Goal: Transaction & Acquisition: Purchase product/service

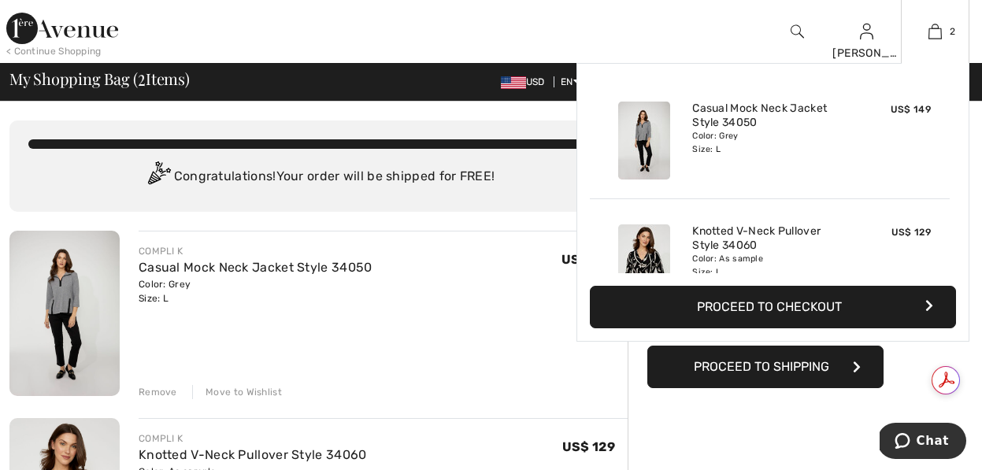
click at [796, 297] on button "Proceed to Checkout" at bounding box center [773, 307] width 366 height 43
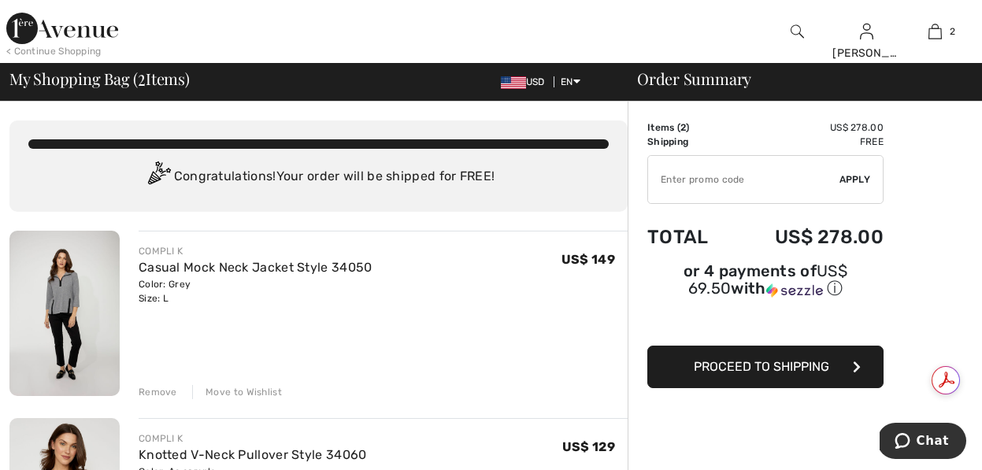
click at [716, 180] on input "TEXT" at bounding box center [743, 179] width 191 height 47
type input "NEW15"
click at [853, 176] on span "Apply" at bounding box center [854, 179] width 31 height 14
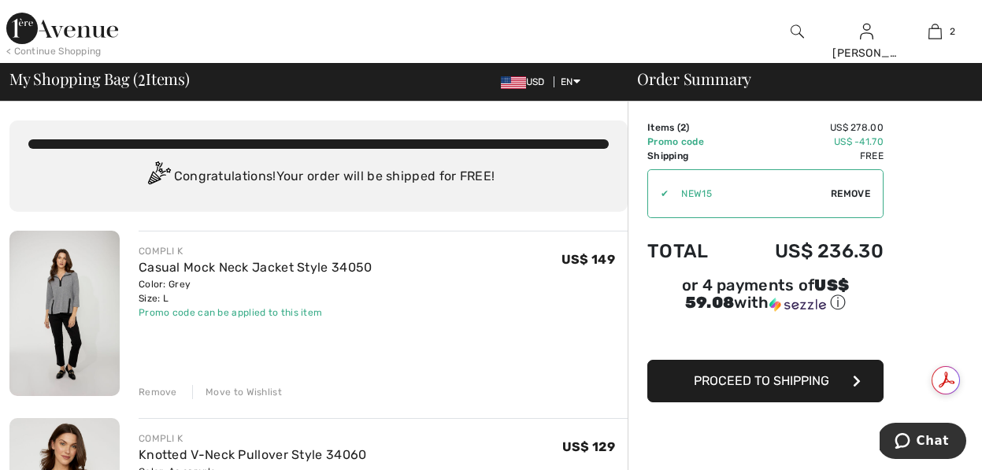
click at [764, 384] on span "Proceed to Shipping" at bounding box center [760, 380] width 135 height 15
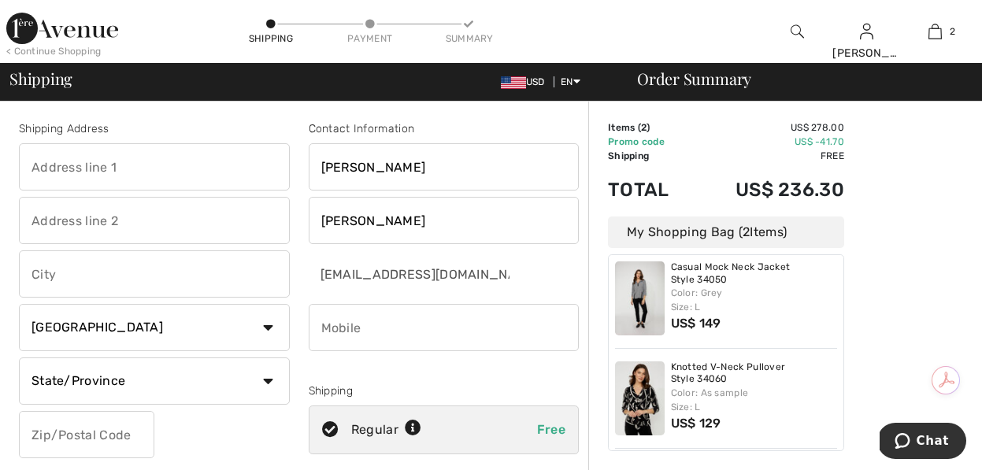
click at [79, 47] on div "< Continue Shopping" at bounding box center [53, 51] width 95 height 14
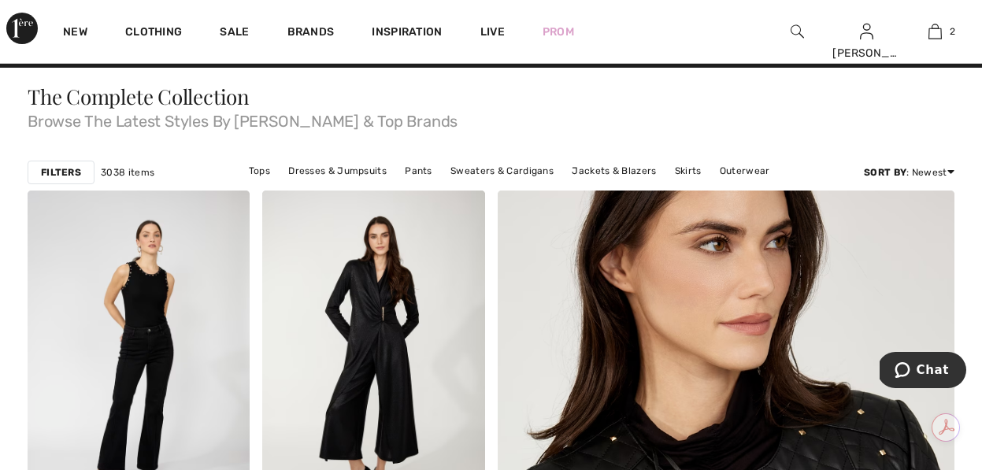
scroll to position [27, 0]
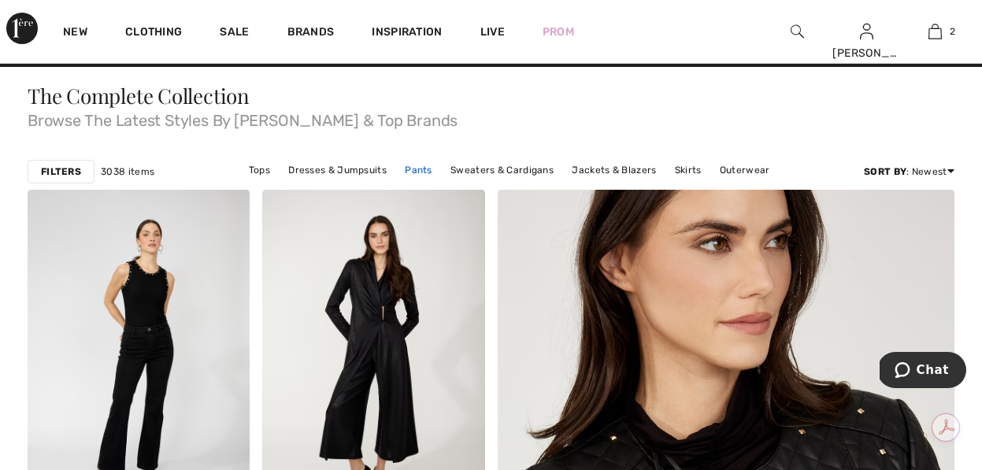
click at [411, 169] on link "Pants" at bounding box center [418, 170] width 43 height 20
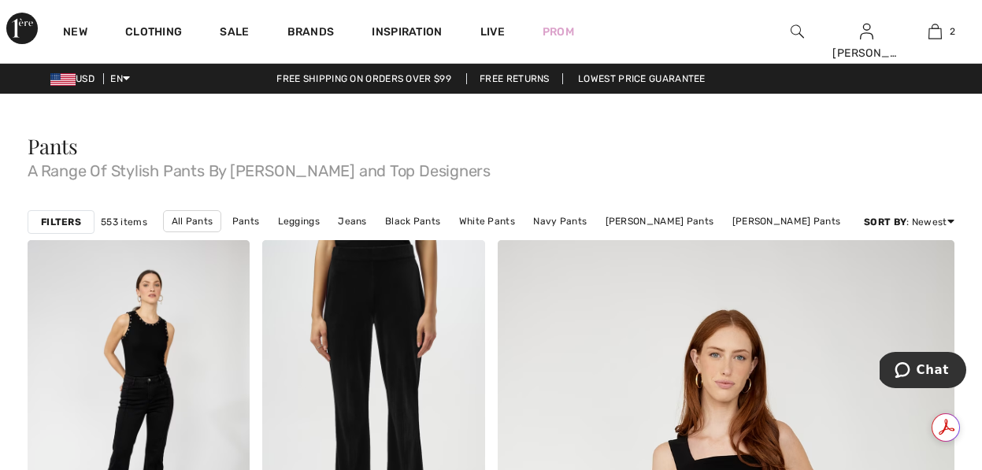
click at [64, 226] on strong "Filters" at bounding box center [61, 222] width 40 height 14
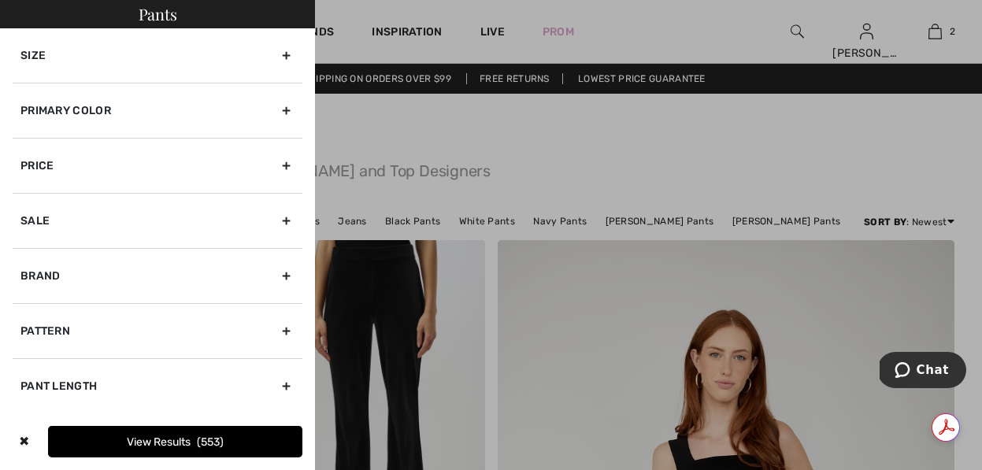
click at [91, 59] on div "Size" at bounding box center [158, 55] width 290 height 54
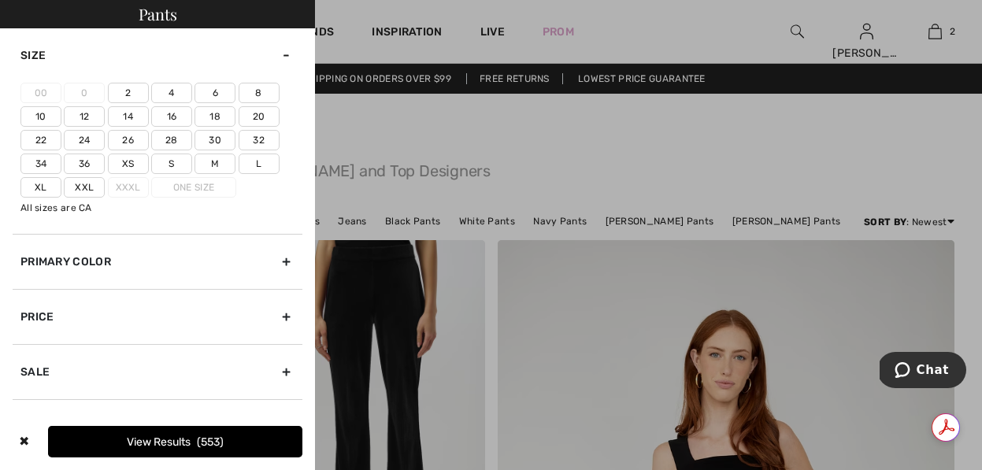
click at [134, 116] on label "14" at bounding box center [128, 116] width 41 height 20
click at [0, 0] on input"] "14" at bounding box center [0, 0] width 0 height 0
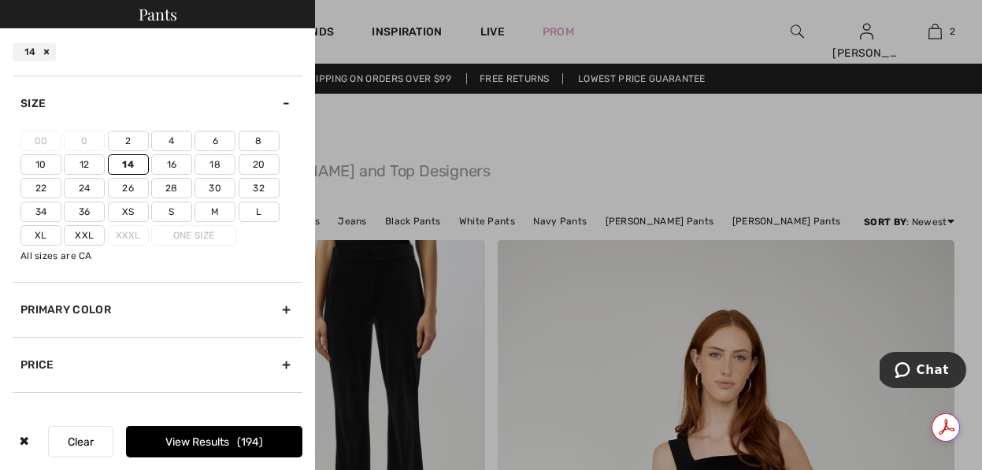
click at [168, 159] on label "16" at bounding box center [171, 164] width 41 height 20
click at [0, 0] on input"] "16" at bounding box center [0, 0] width 0 height 0
click at [189, 435] on button "View Results 218" at bounding box center [214, 441] width 176 height 31
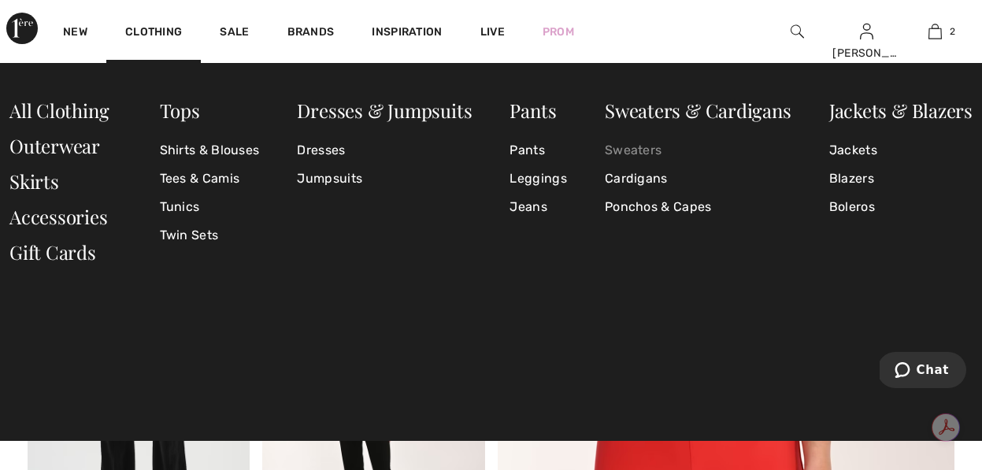
click at [638, 153] on link "Sweaters" at bounding box center [698, 150] width 187 height 28
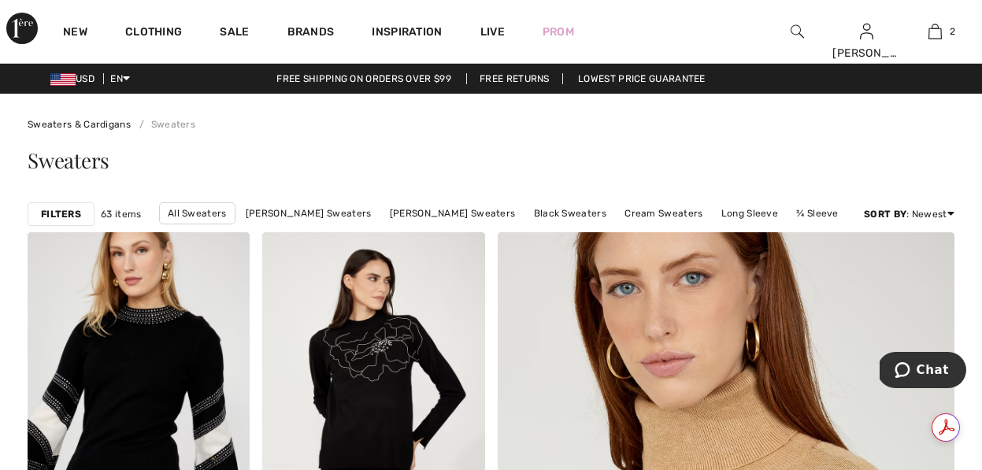
click at [54, 213] on strong "Filters" at bounding box center [61, 214] width 40 height 14
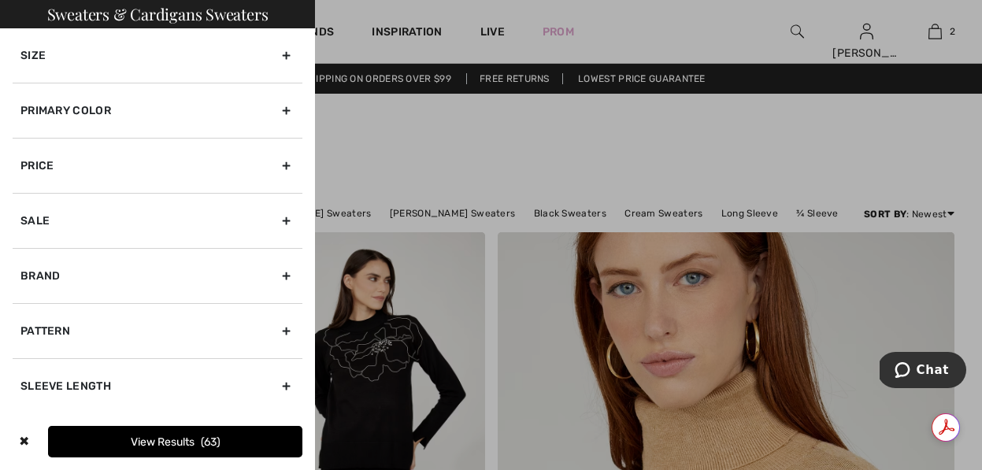
click at [87, 59] on div "Size" at bounding box center [158, 55] width 290 height 54
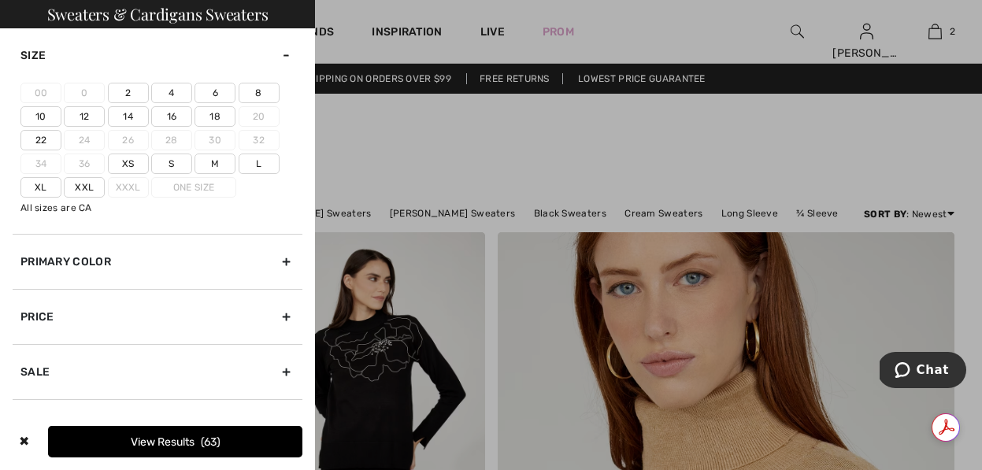
click at [131, 115] on label "14" at bounding box center [128, 116] width 41 height 20
click at [0, 0] on input"] "14" at bounding box center [0, 0] width 0 height 0
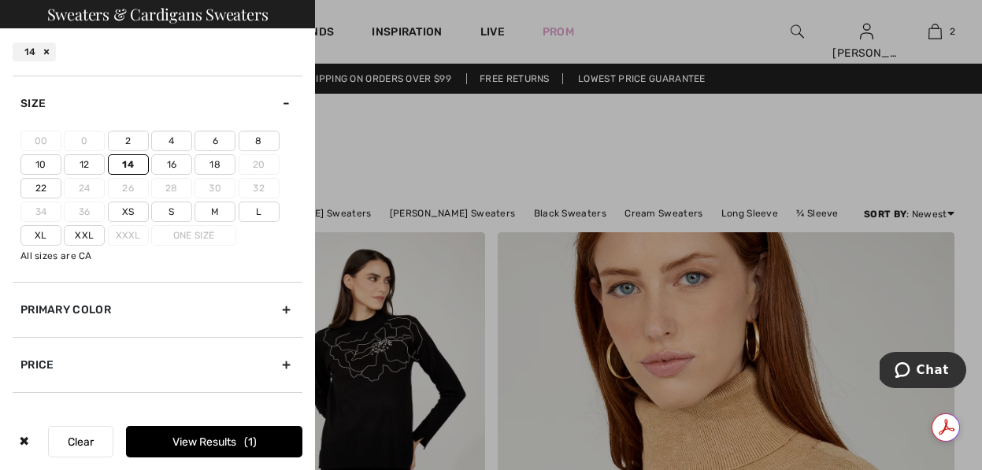
click at [164, 163] on label "16" at bounding box center [171, 164] width 41 height 20
click at [0, 0] on input"] "16" at bounding box center [0, 0] width 0 height 0
click at [267, 208] on label "L" at bounding box center [259, 212] width 41 height 20
click at [0, 0] on input"] "L" at bounding box center [0, 0] width 0 height 0
click at [209, 441] on button "View Results 46" at bounding box center [214, 441] width 176 height 31
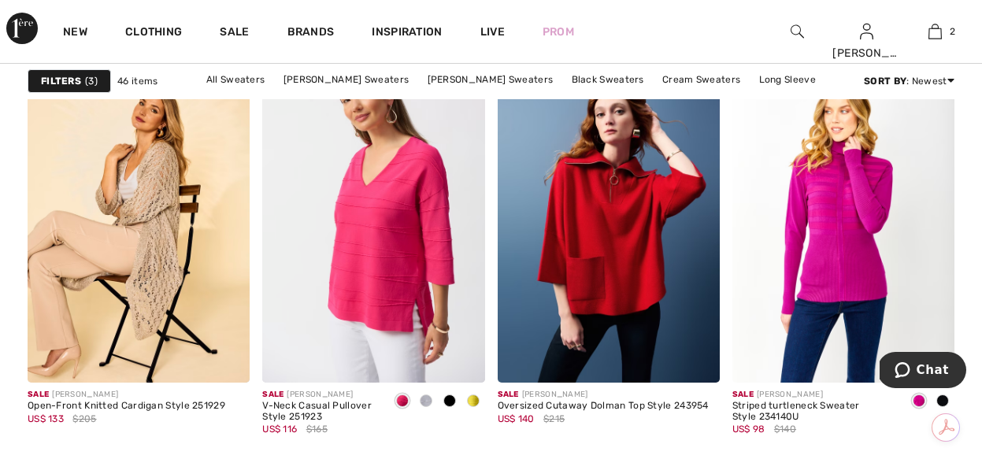
scroll to position [5720, 0]
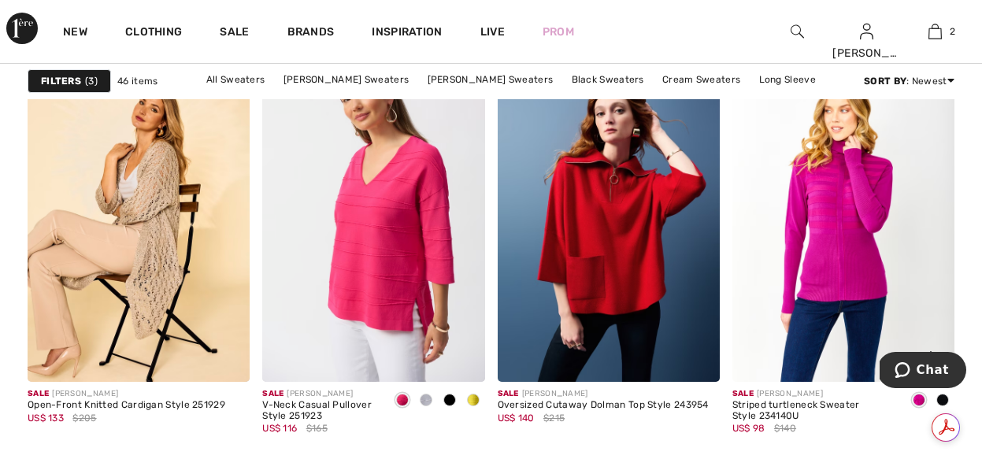
click at [819, 218] on img at bounding box center [843, 214] width 222 height 333
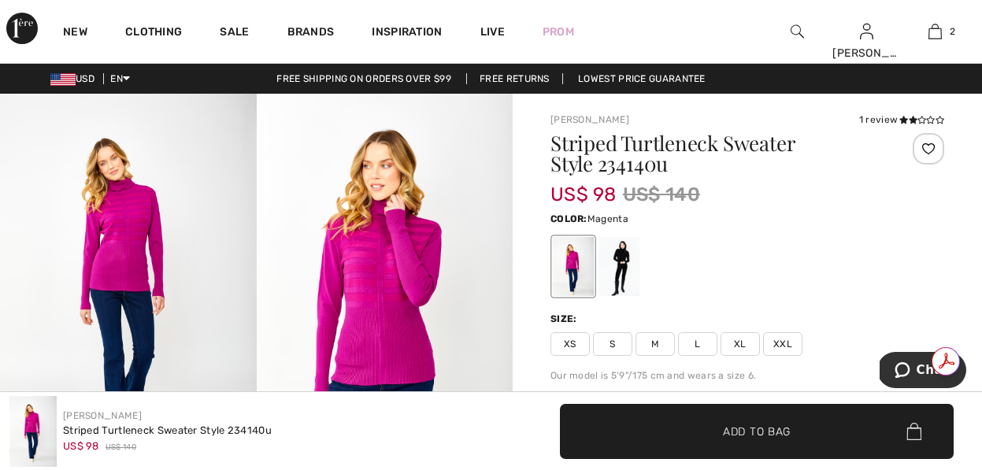
click at [397, 328] on img at bounding box center [385, 286] width 257 height 384
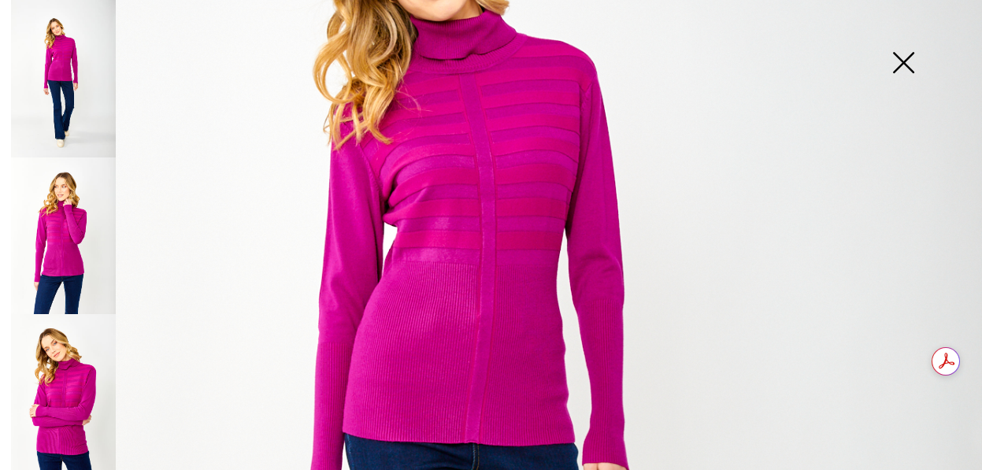
scroll to position [309, 0]
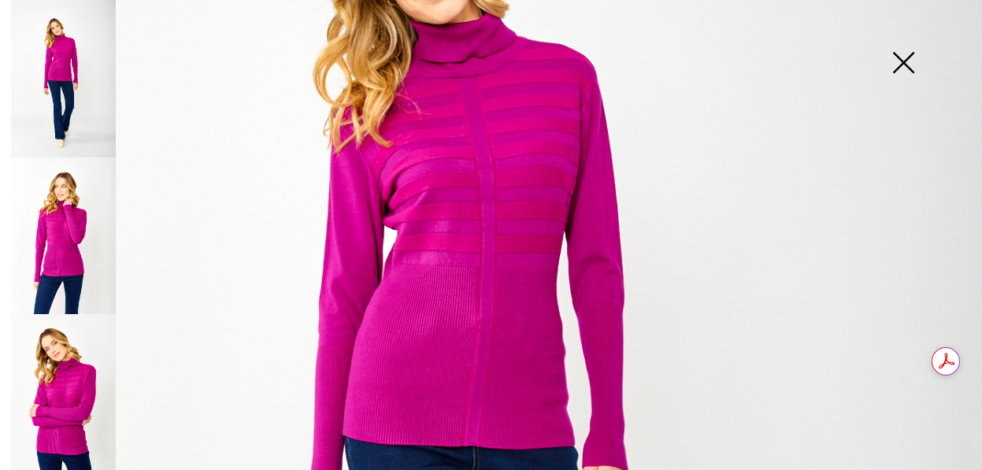
click at [80, 227] on img at bounding box center [63, 235] width 105 height 157
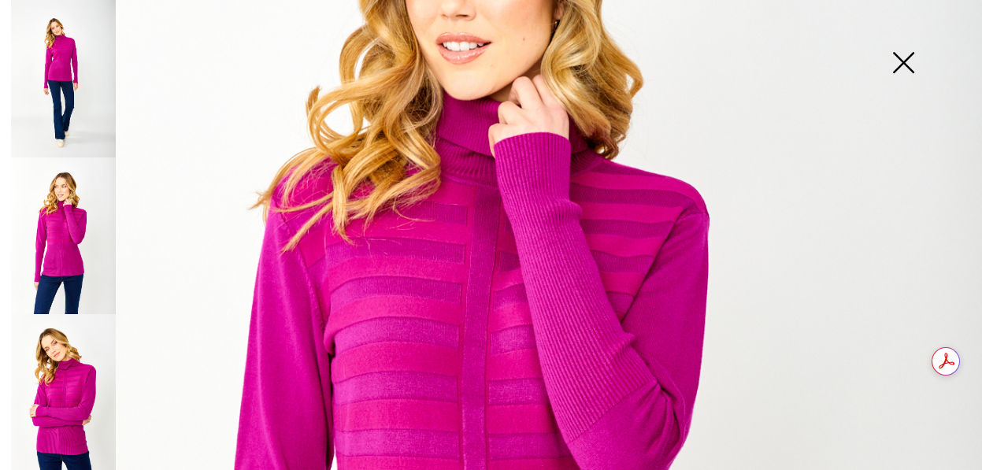
click at [85, 353] on img at bounding box center [63, 392] width 105 height 157
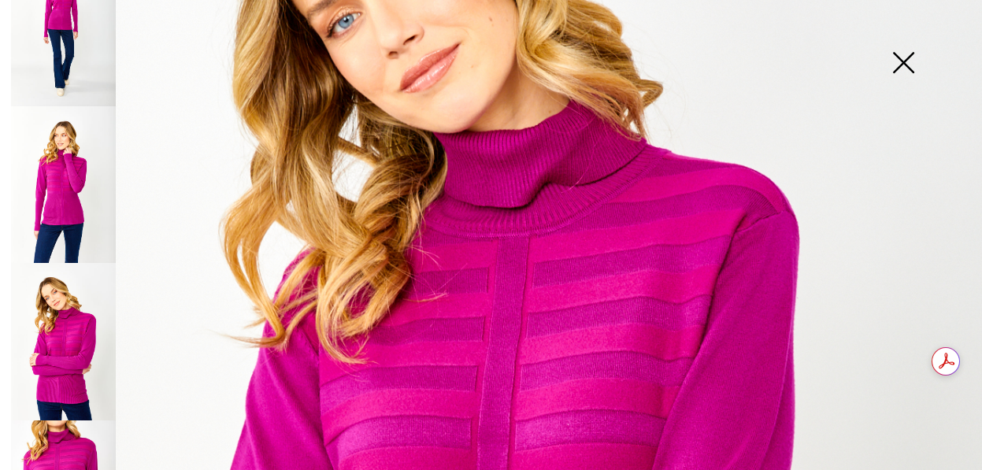
scroll to position [135, 0]
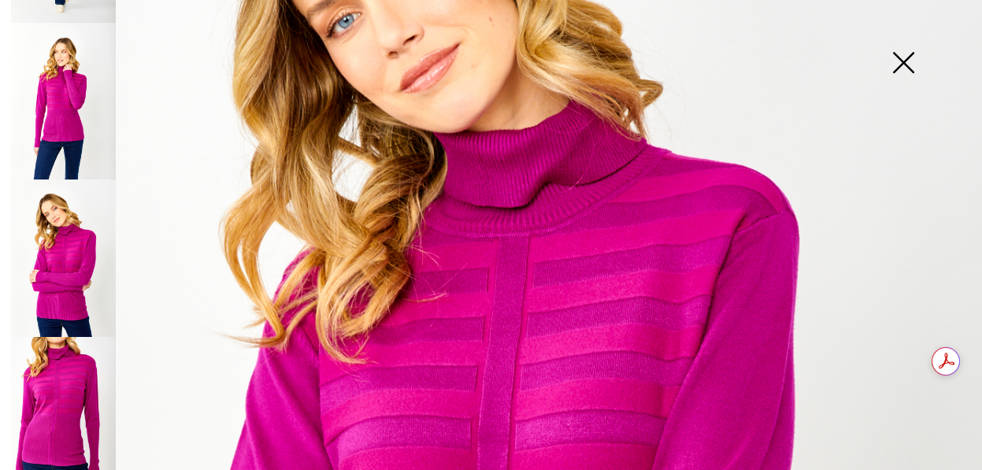
click at [67, 391] on img at bounding box center [63, 415] width 105 height 157
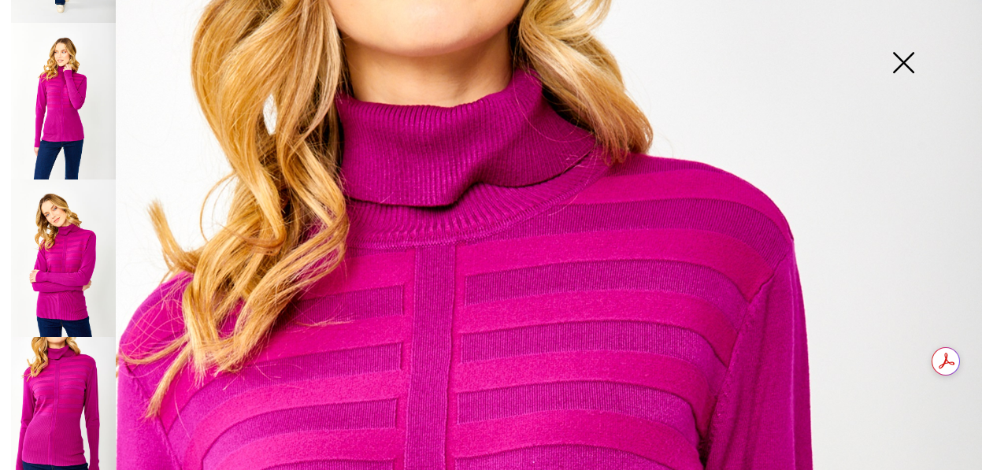
scroll to position [0, 0]
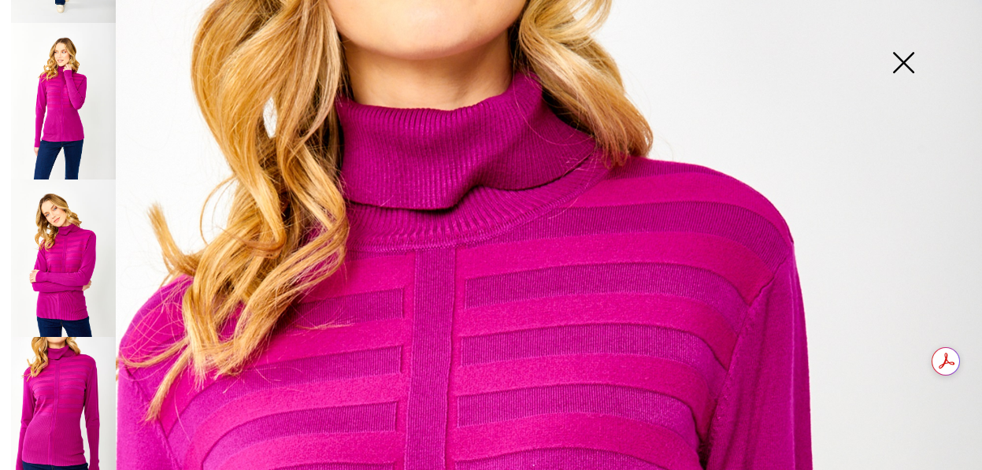
click at [902, 67] on img at bounding box center [902, 64] width 79 height 81
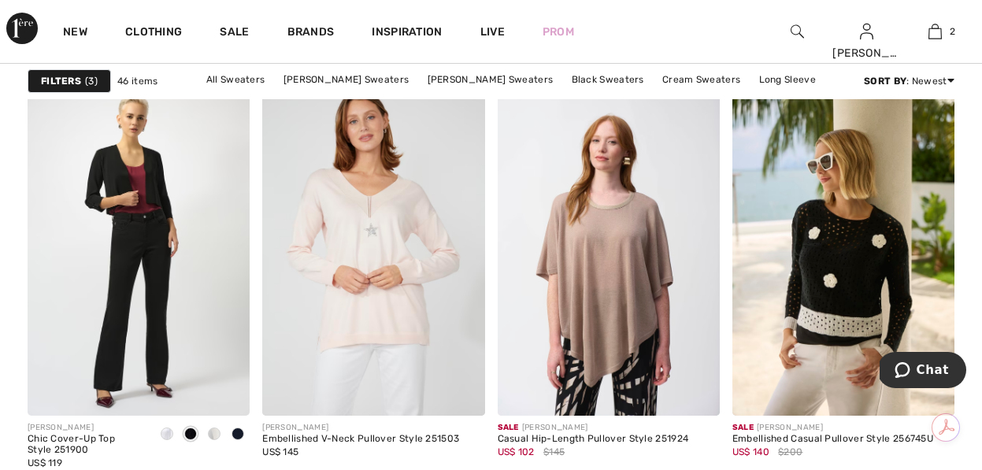
scroll to position [5242, 0]
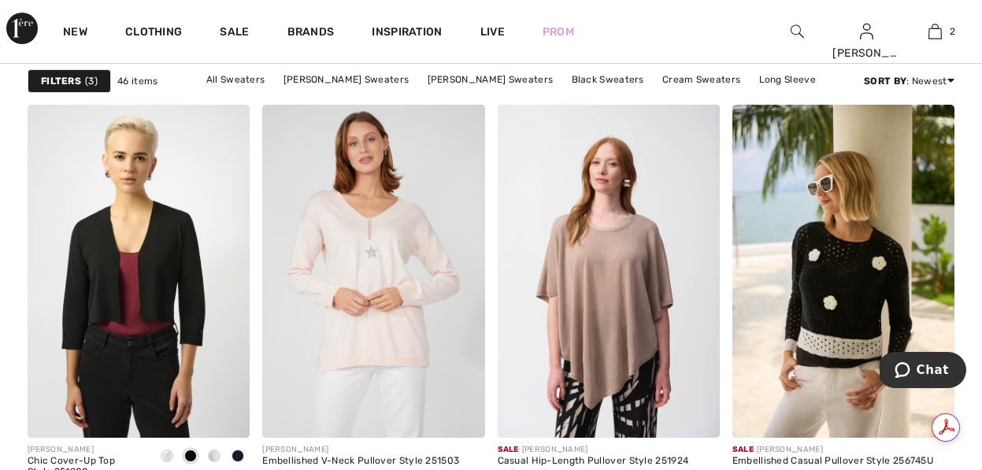
click at [491, 90] on link "¾ Sleeve" at bounding box center [462, 100] width 57 height 20
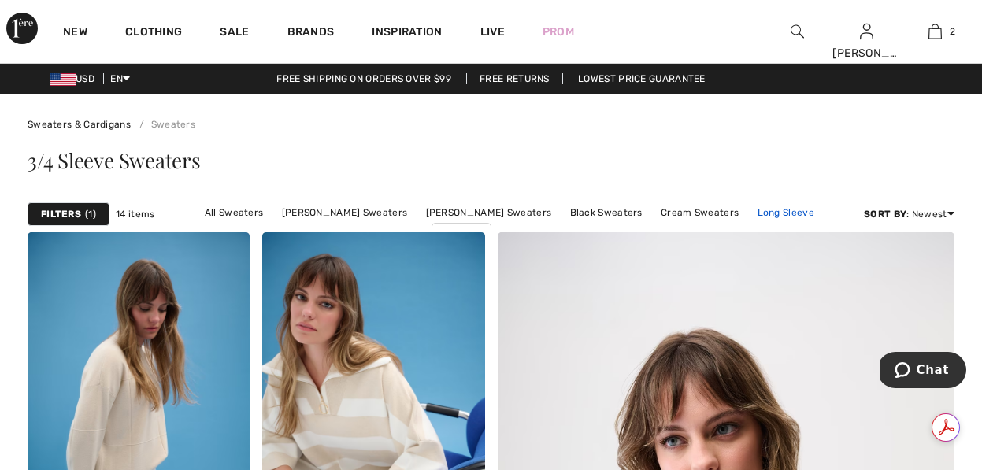
click at [749, 215] on link "Long Sleeve" at bounding box center [785, 212] width 72 height 20
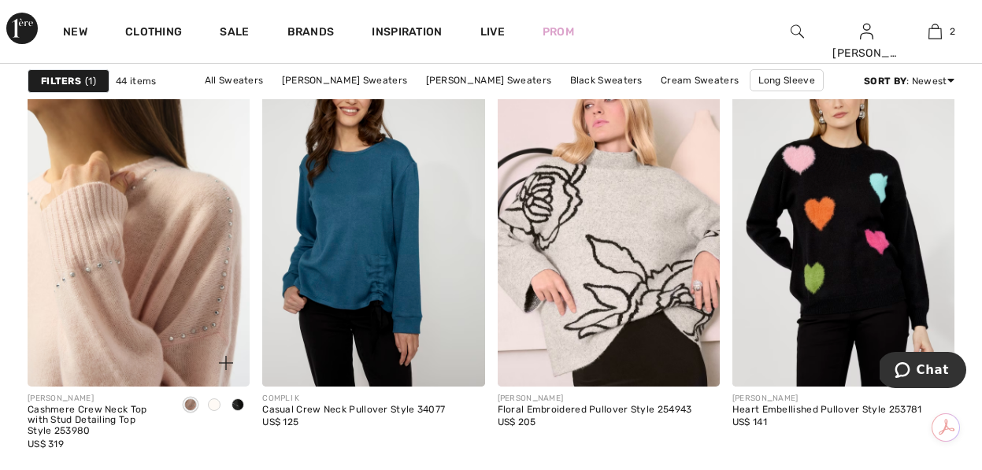
scroll to position [1441, 0]
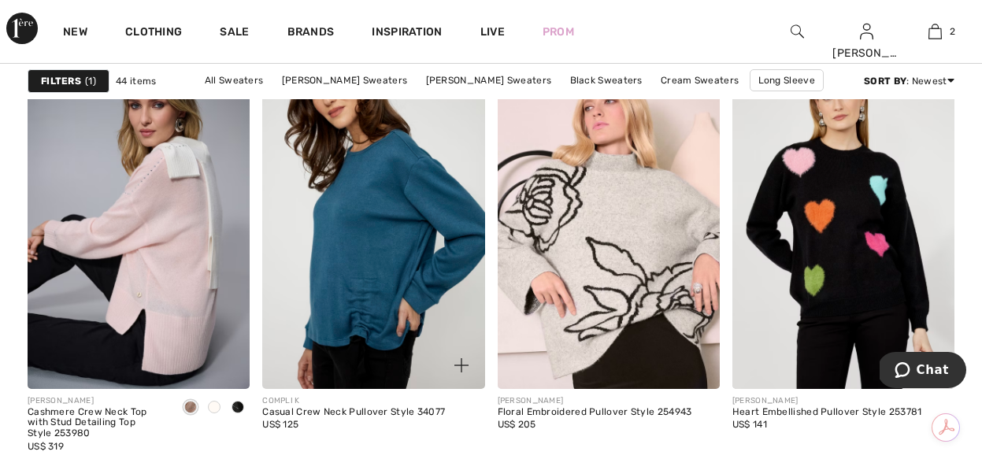
click at [404, 206] on img at bounding box center [373, 221] width 222 height 333
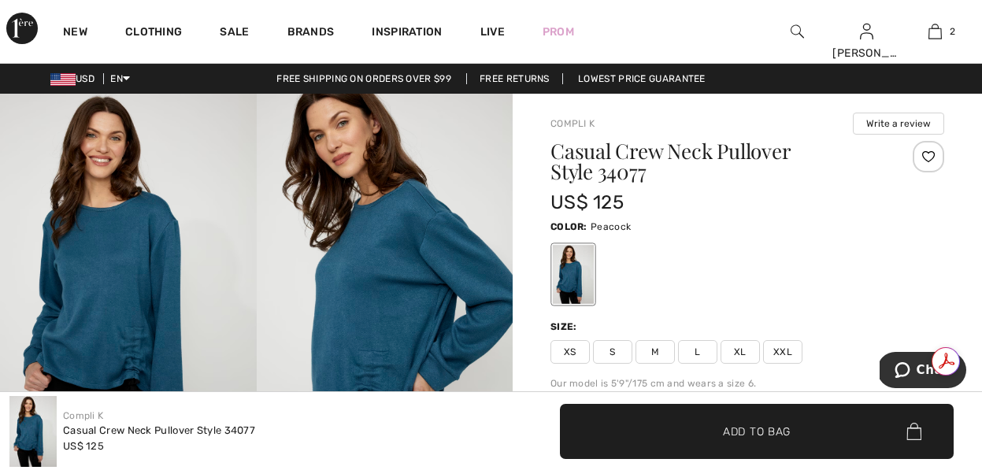
click at [344, 257] on img at bounding box center [385, 286] width 257 height 384
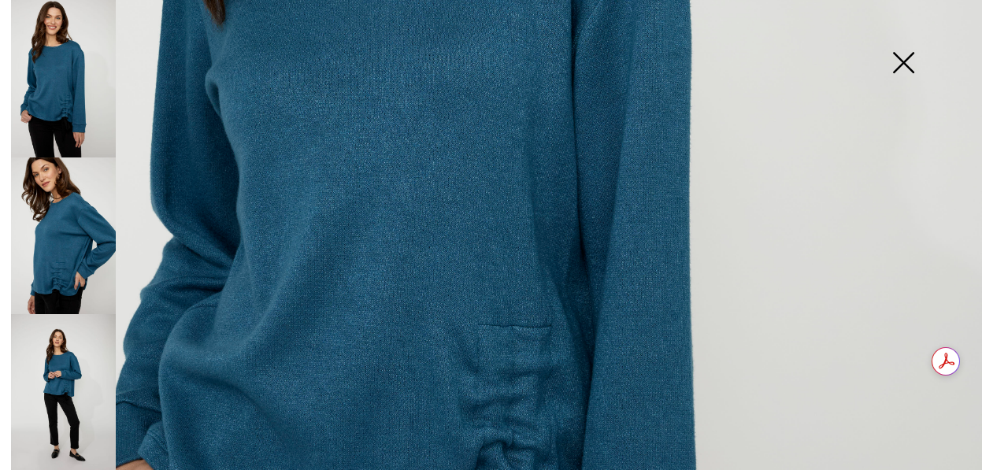
scroll to position [567, 0]
click at [71, 202] on img at bounding box center [63, 235] width 105 height 157
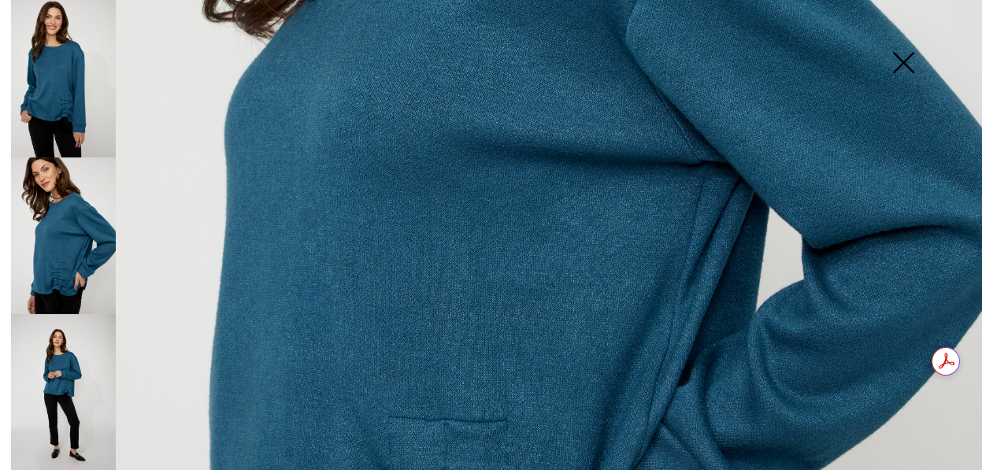
click at [54, 71] on img at bounding box center [63, 78] width 105 height 157
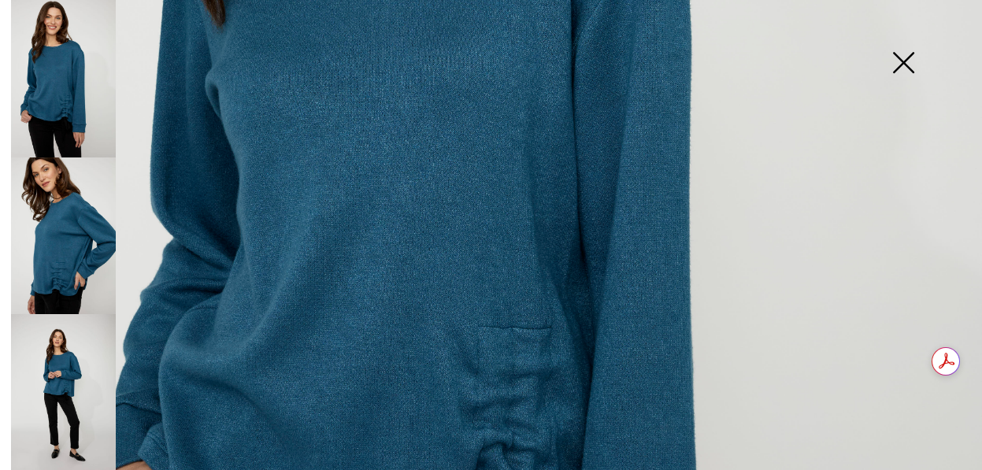
click at [57, 349] on img at bounding box center [63, 392] width 105 height 157
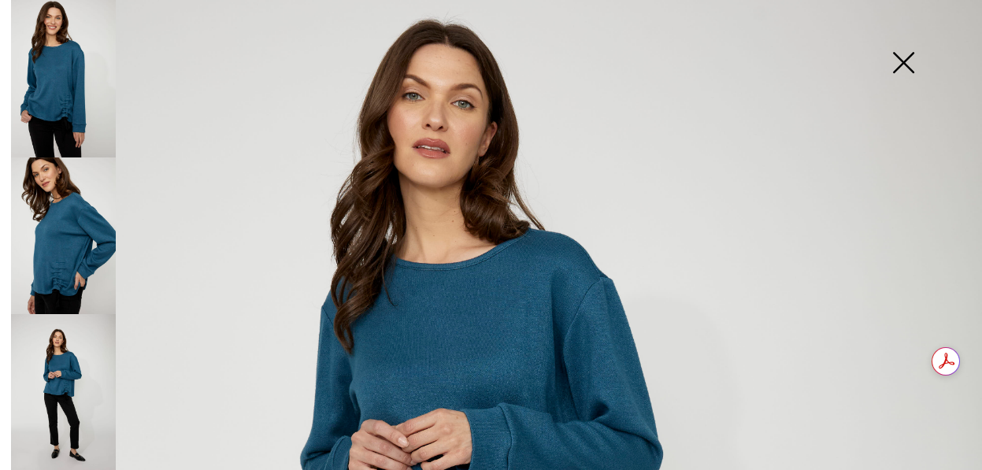
scroll to position [113, 0]
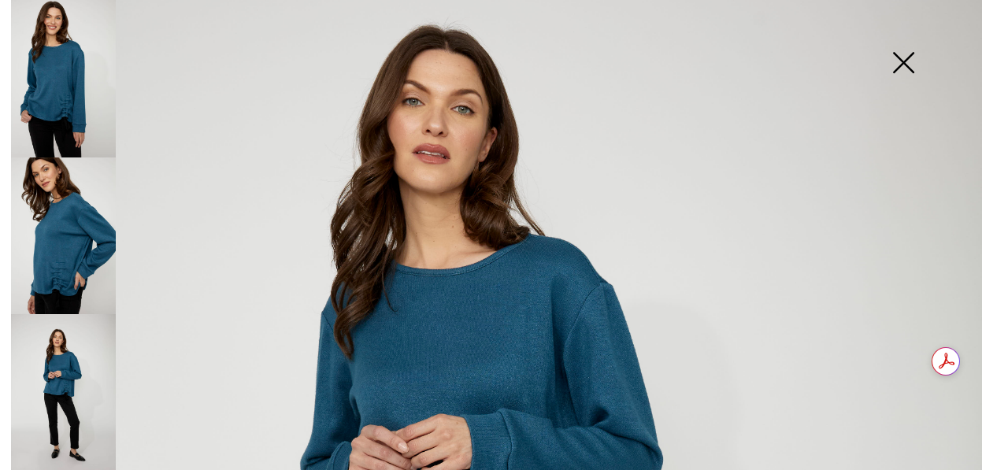
click at [901, 59] on img at bounding box center [902, 64] width 79 height 81
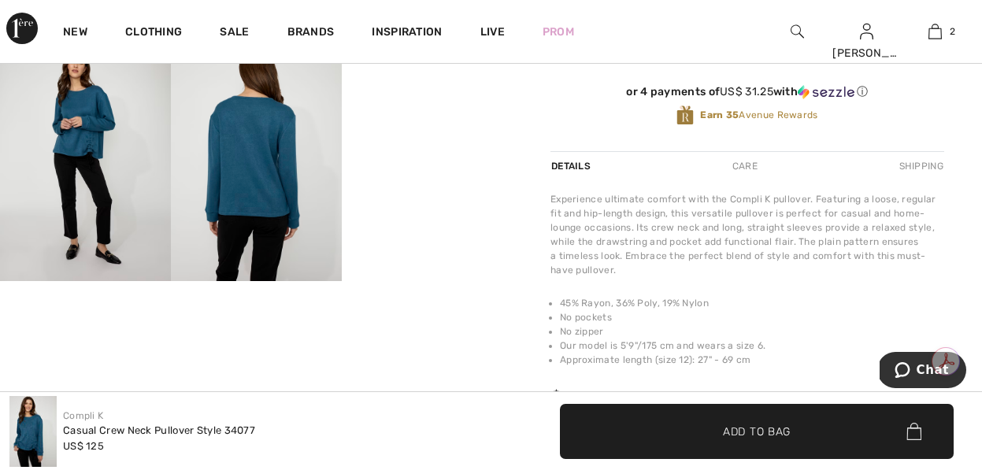
scroll to position [463, 0]
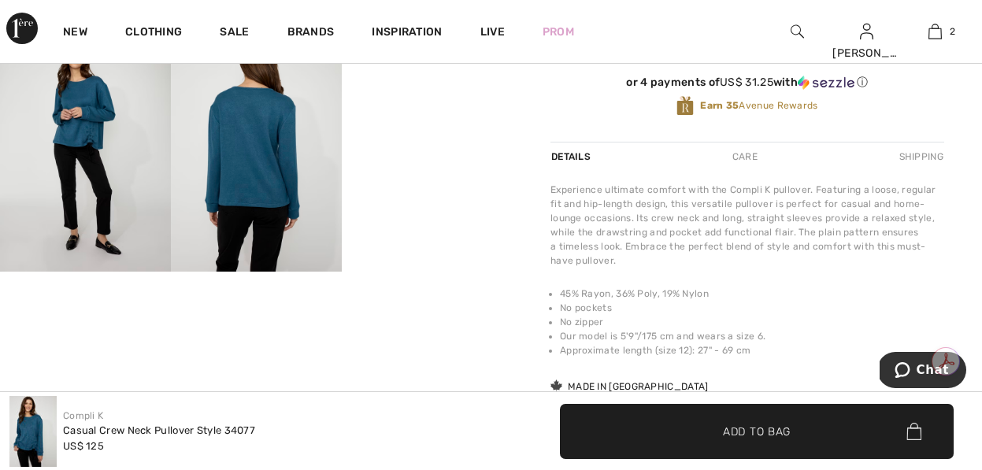
click at [273, 175] on img at bounding box center [256, 143] width 171 height 257
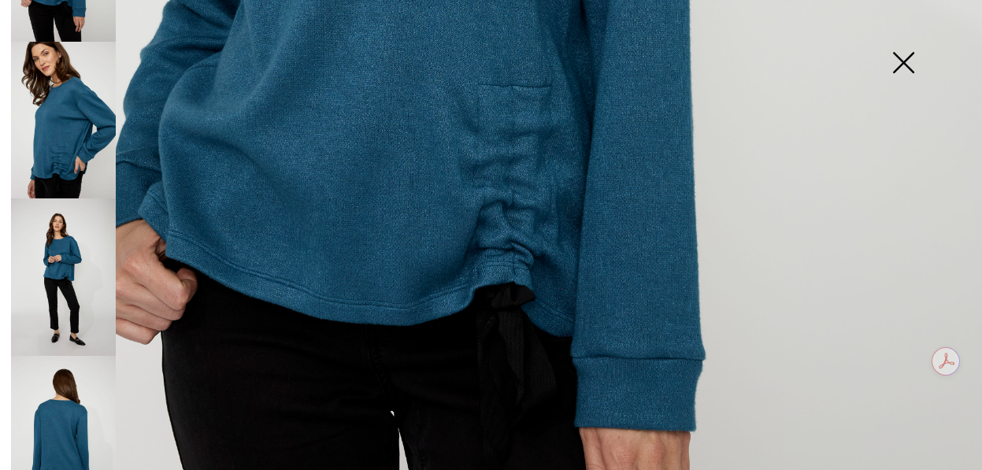
scroll to position [135, 0]
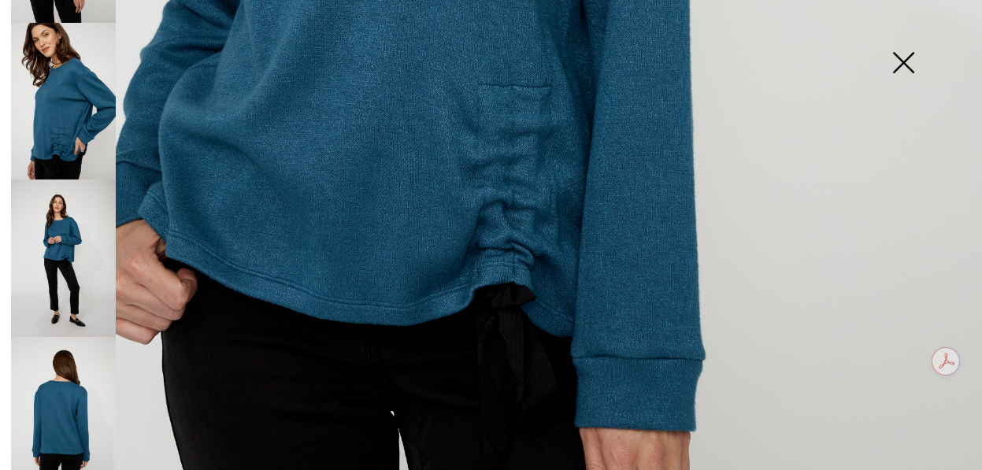
click at [61, 393] on img at bounding box center [63, 415] width 105 height 157
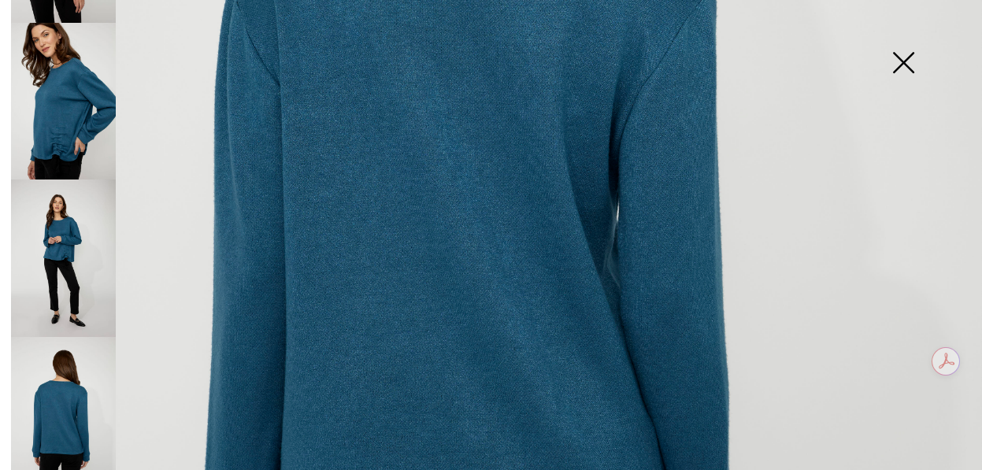
scroll to position [442, 0]
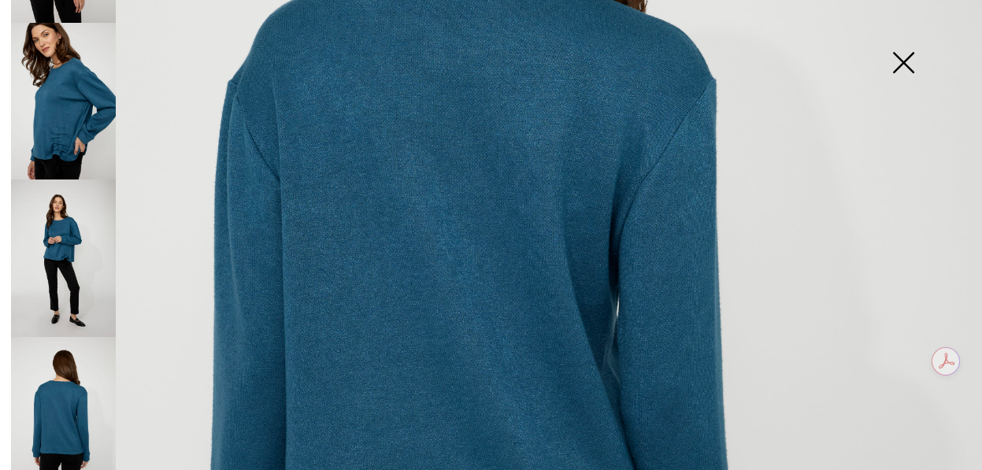
click at [51, 109] on img at bounding box center [63, 101] width 105 height 157
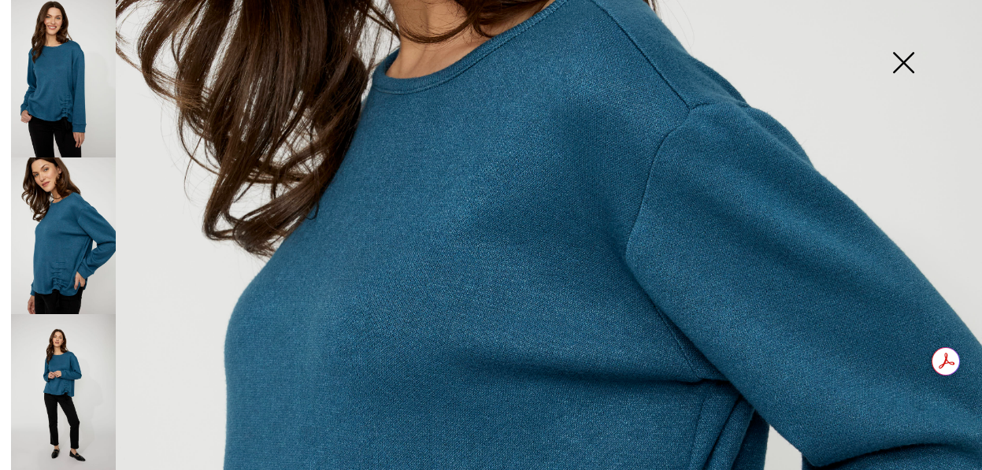
scroll to position [376, 0]
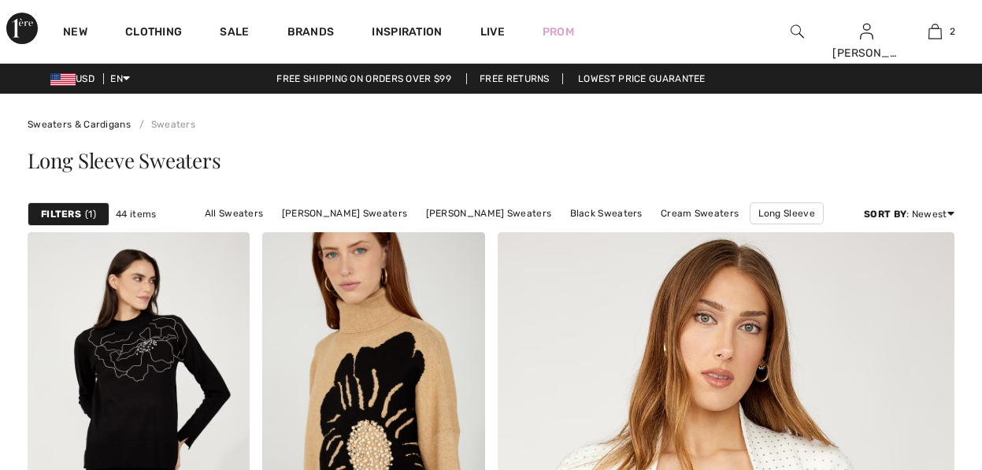
checkbox input "true"
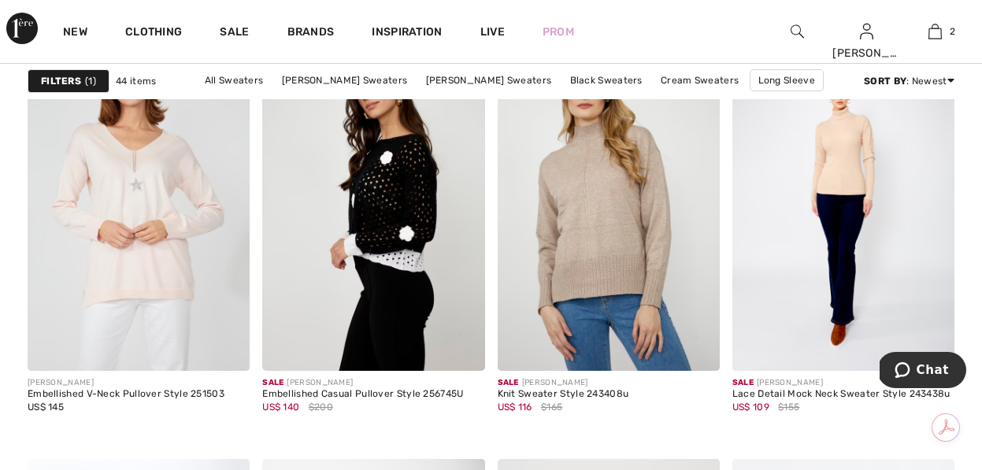
scroll to position [4310, 0]
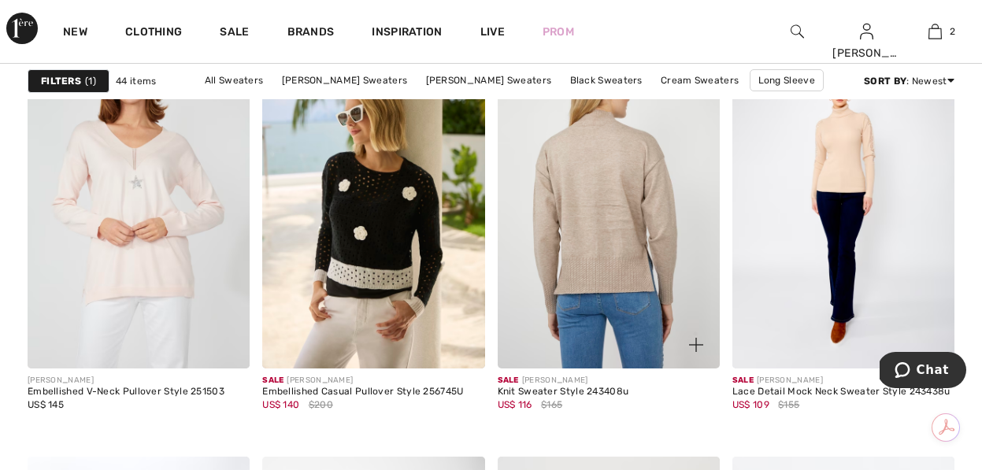
click at [601, 237] on img at bounding box center [608, 201] width 222 height 333
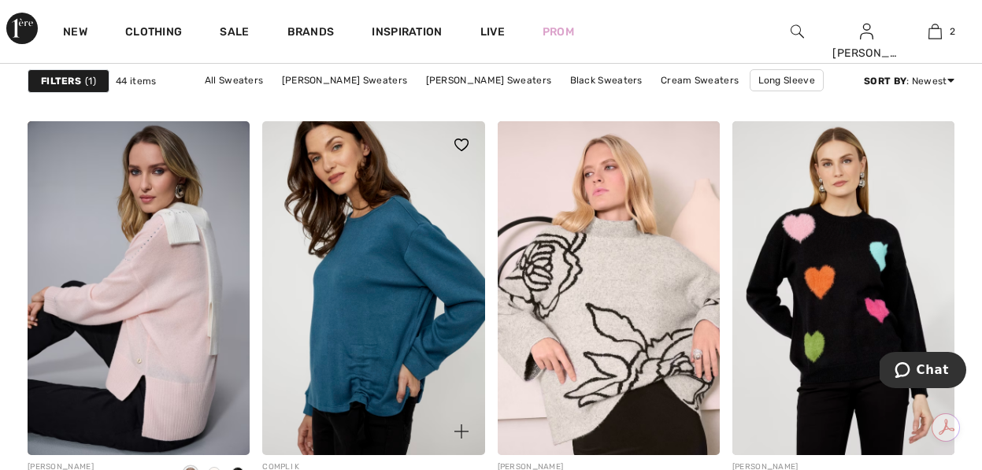
scroll to position [1377, 0]
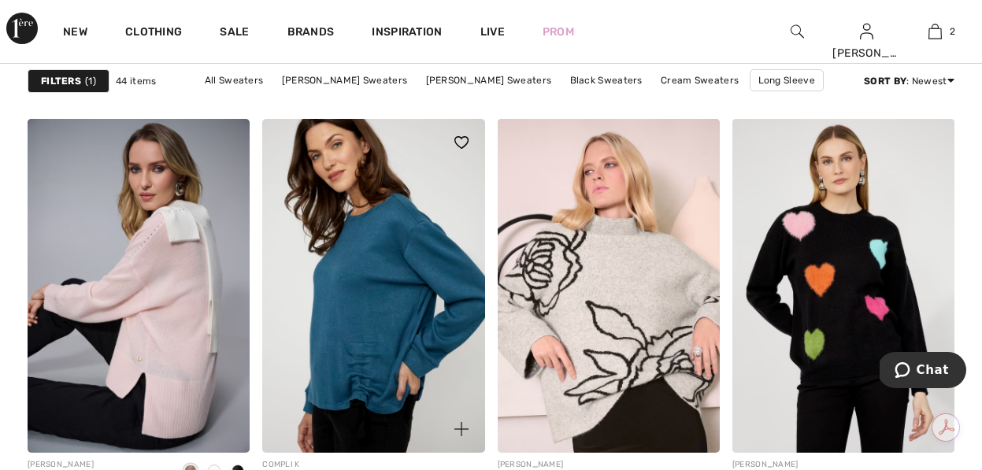
click at [354, 309] on img at bounding box center [373, 285] width 222 height 333
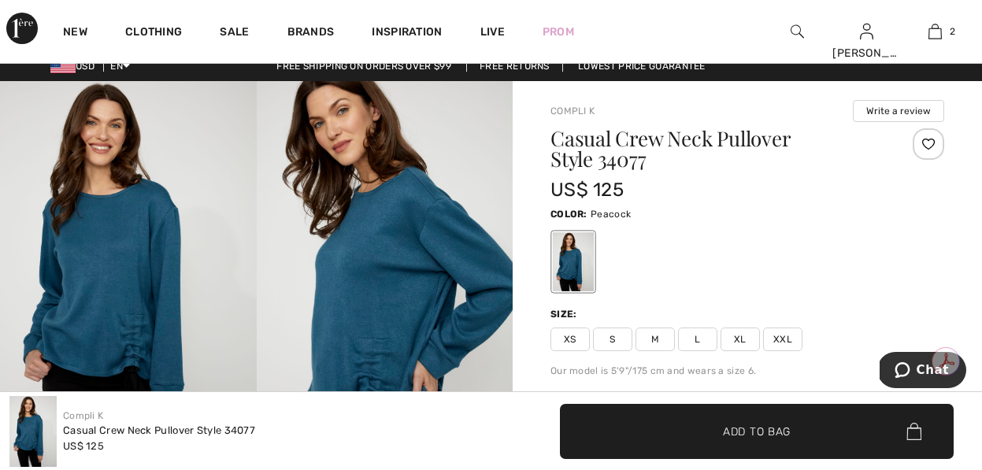
scroll to position [21, 0]
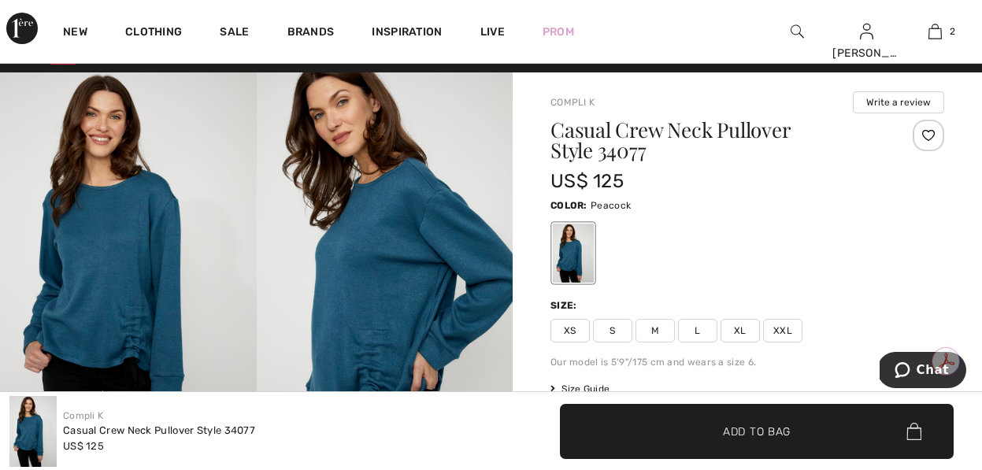
click at [649, 327] on span "M" at bounding box center [654, 331] width 39 height 24
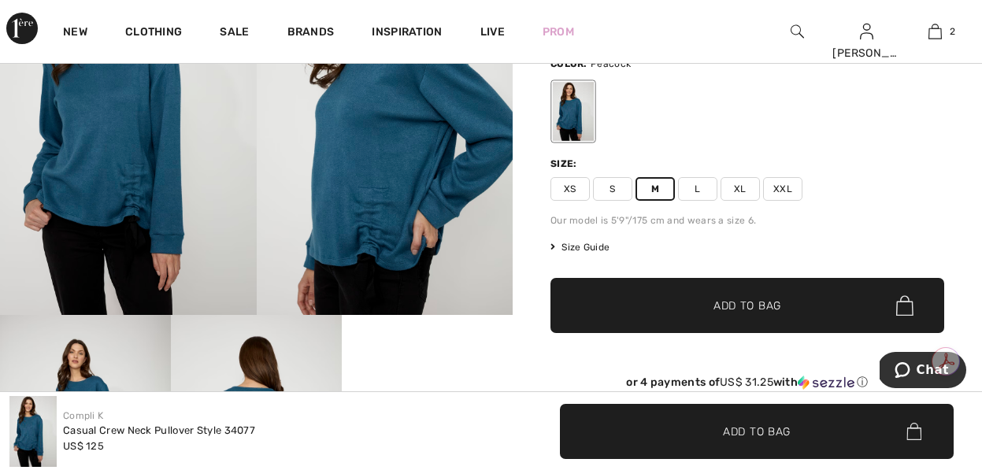
scroll to position [165, 0]
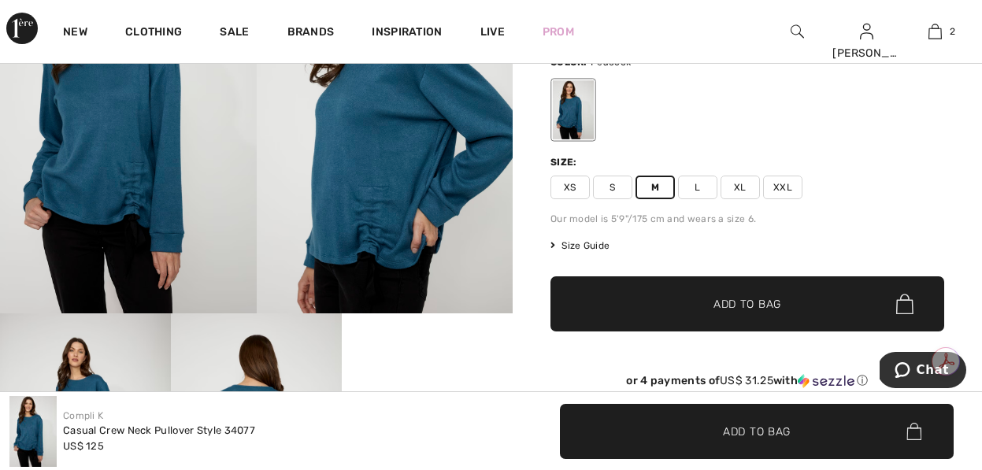
click at [591, 246] on span "Size Guide" at bounding box center [579, 246] width 59 height 14
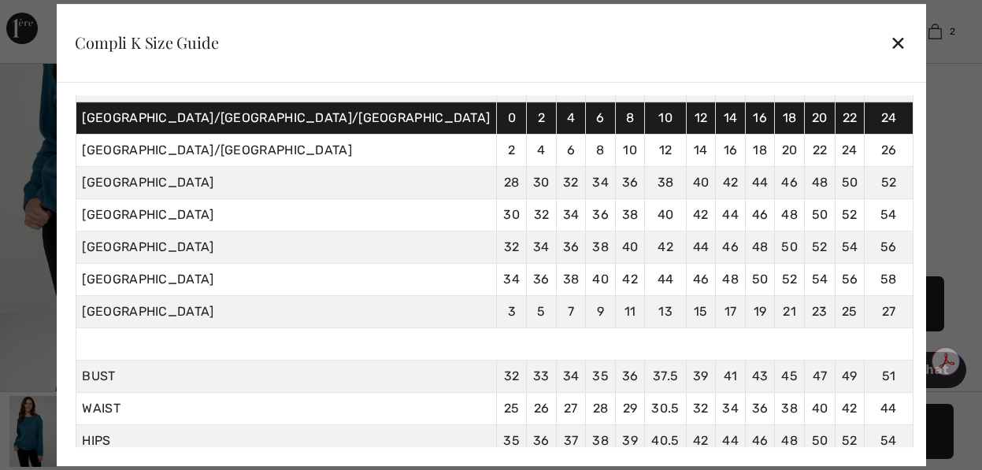
scroll to position [168, 0]
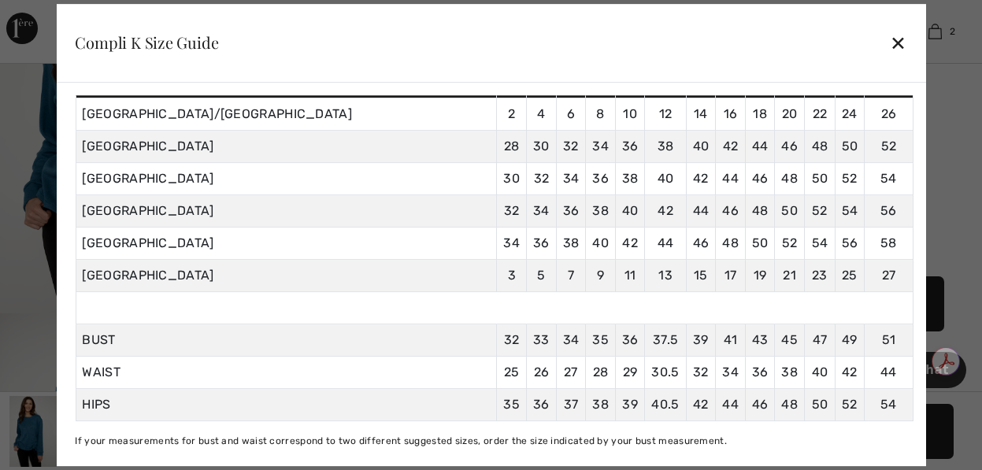
click at [889, 39] on div "✕" at bounding box center [897, 42] width 17 height 33
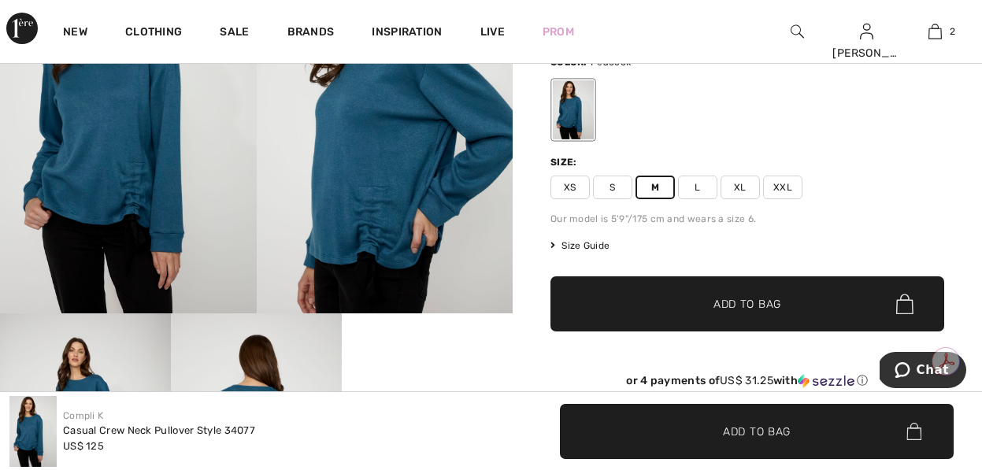
click at [697, 183] on span "L" at bounding box center [697, 188] width 39 height 24
click at [719, 290] on span "✔ Added to Bag Add to Bag" at bounding box center [747, 303] width 394 height 55
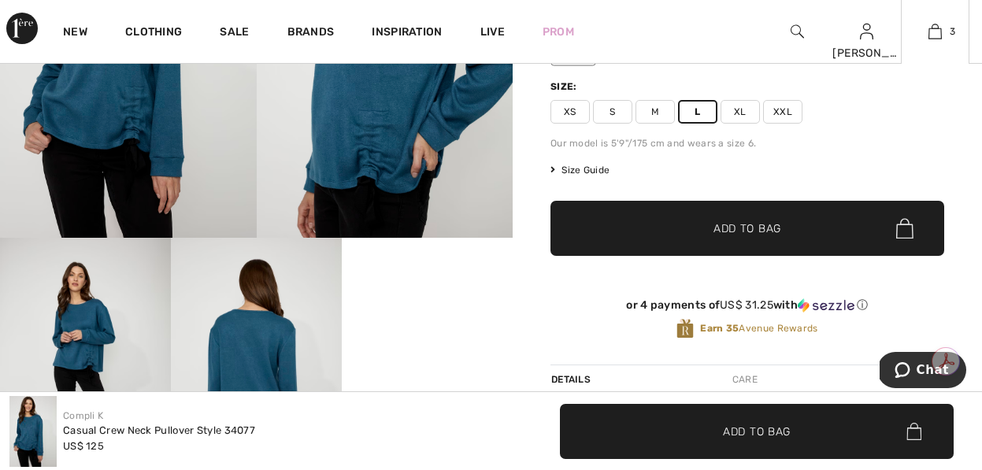
scroll to position [266, 0]
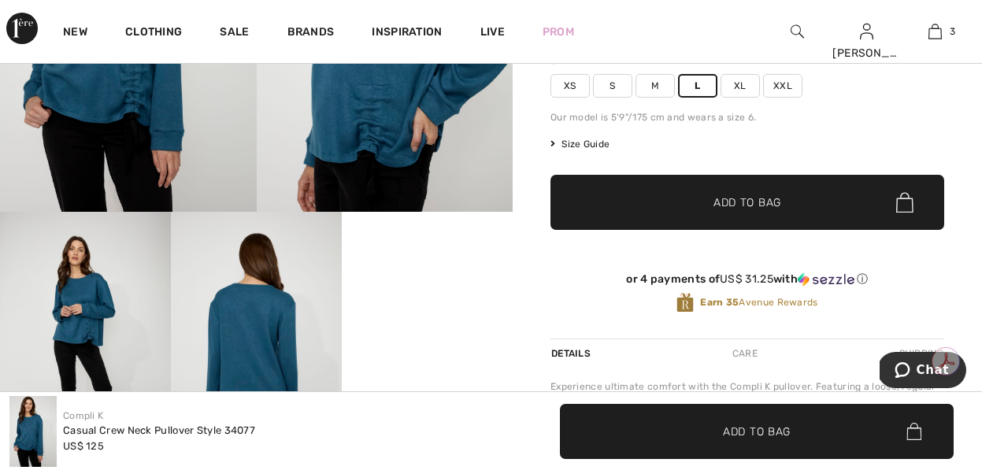
click at [734, 207] on span "Add to Bag" at bounding box center [747, 202] width 68 height 17
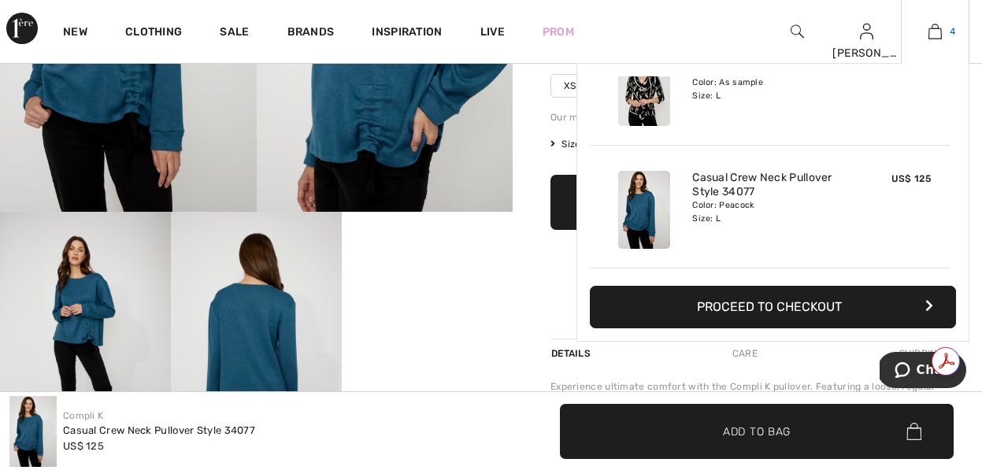
click at [930, 31] on img at bounding box center [934, 31] width 13 height 19
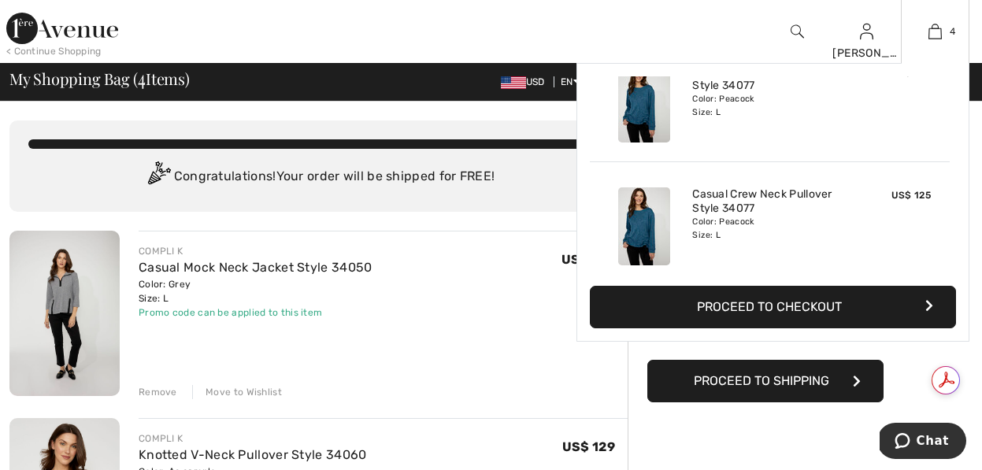
scroll to position [294, 0]
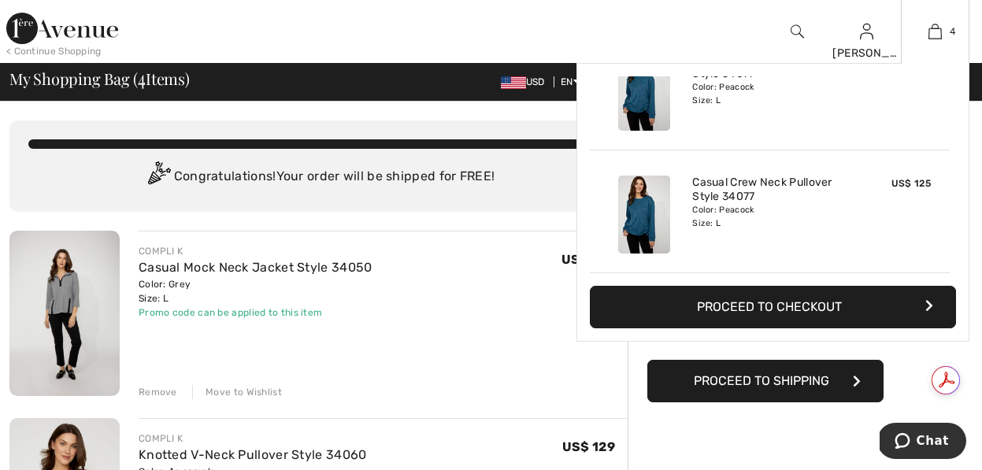
click at [874, 207] on div "US$ 125" at bounding box center [894, 214] width 83 height 91
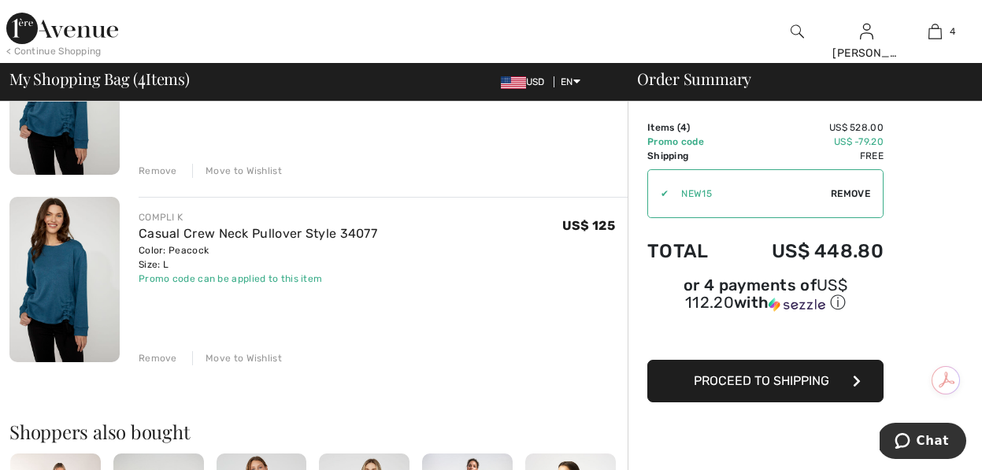
scroll to position [661, 0]
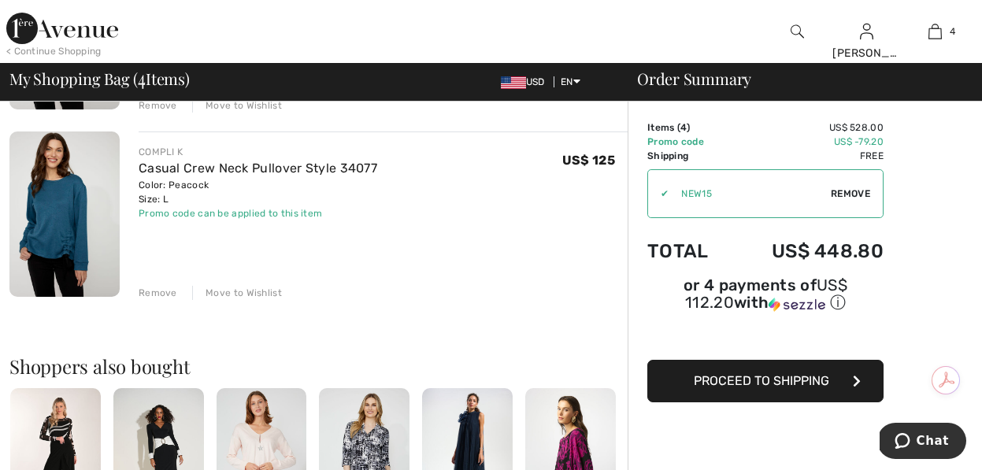
click at [161, 292] on div "Remove" at bounding box center [158, 293] width 39 height 14
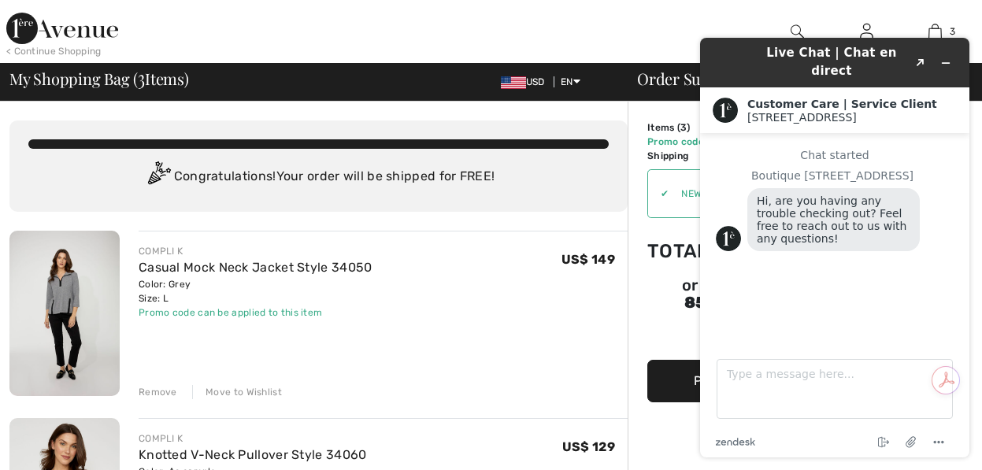
scroll to position [0, 0]
click at [941, 57] on icon "Minimize widget" at bounding box center [945, 62] width 11 height 11
